Goal: Transaction & Acquisition: Purchase product/service

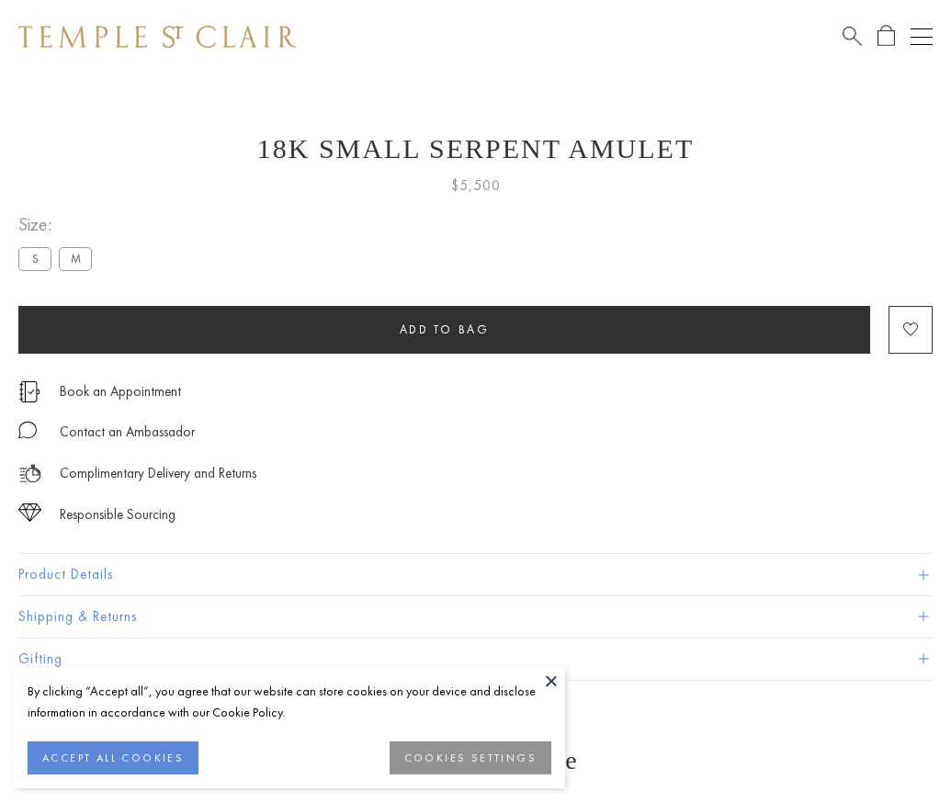
click at [444, 329] on span "Add to bag" at bounding box center [445, 329] width 90 height 16
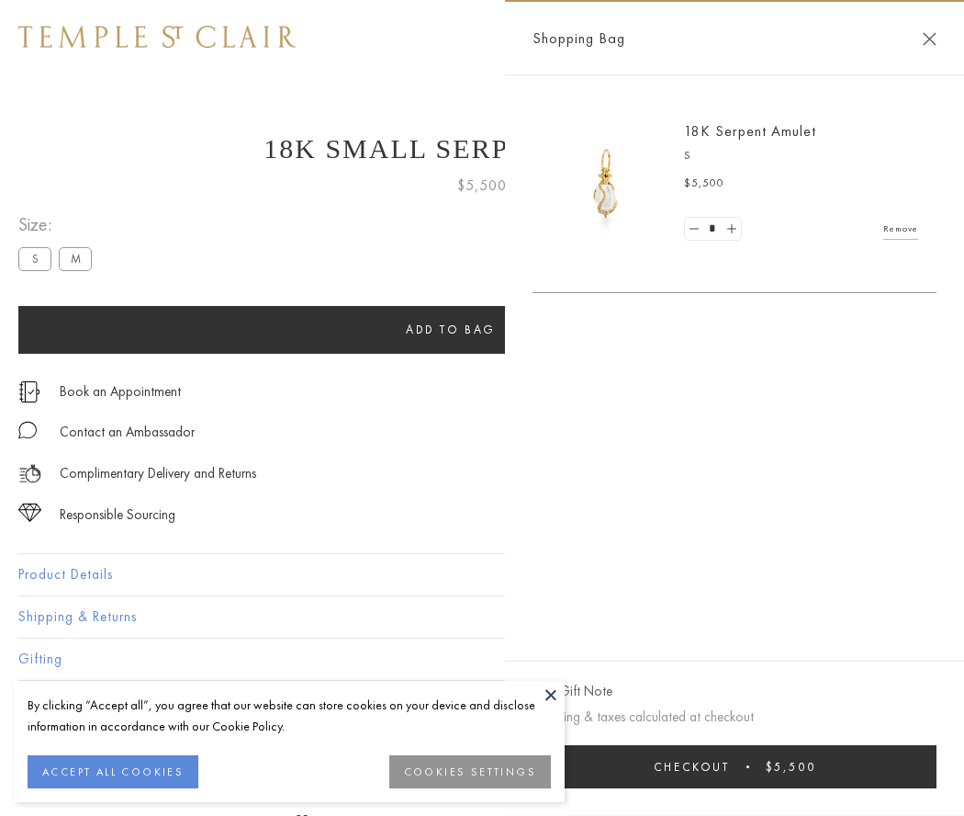
click at [750, 766] on span "submit" at bounding box center [748, 766] width 3 height 3
